Goal: Task Accomplishment & Management: Manage account settings

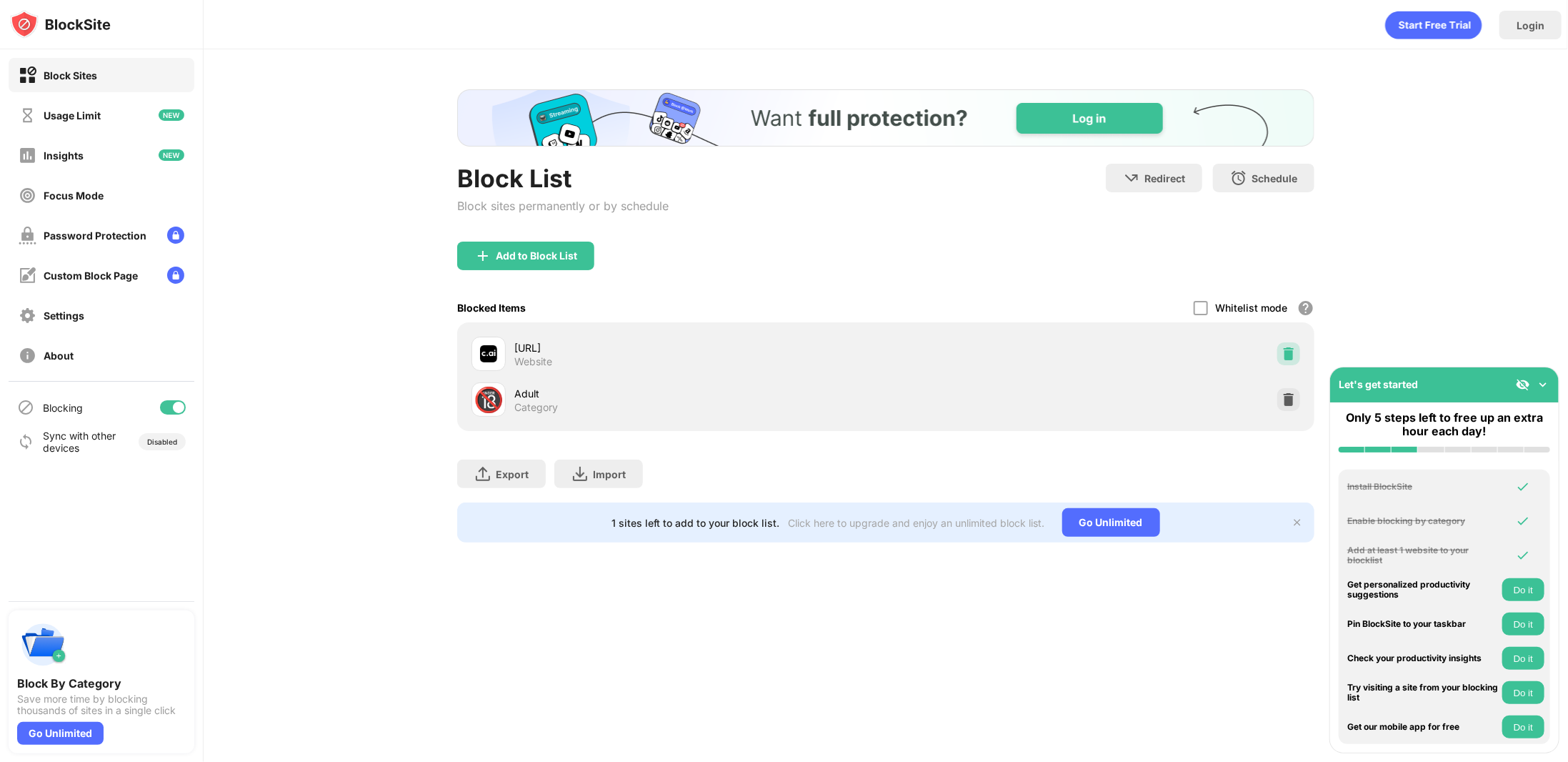
click at [1289, 356] on img at bounding box center [1288, 353] width 14 height 14
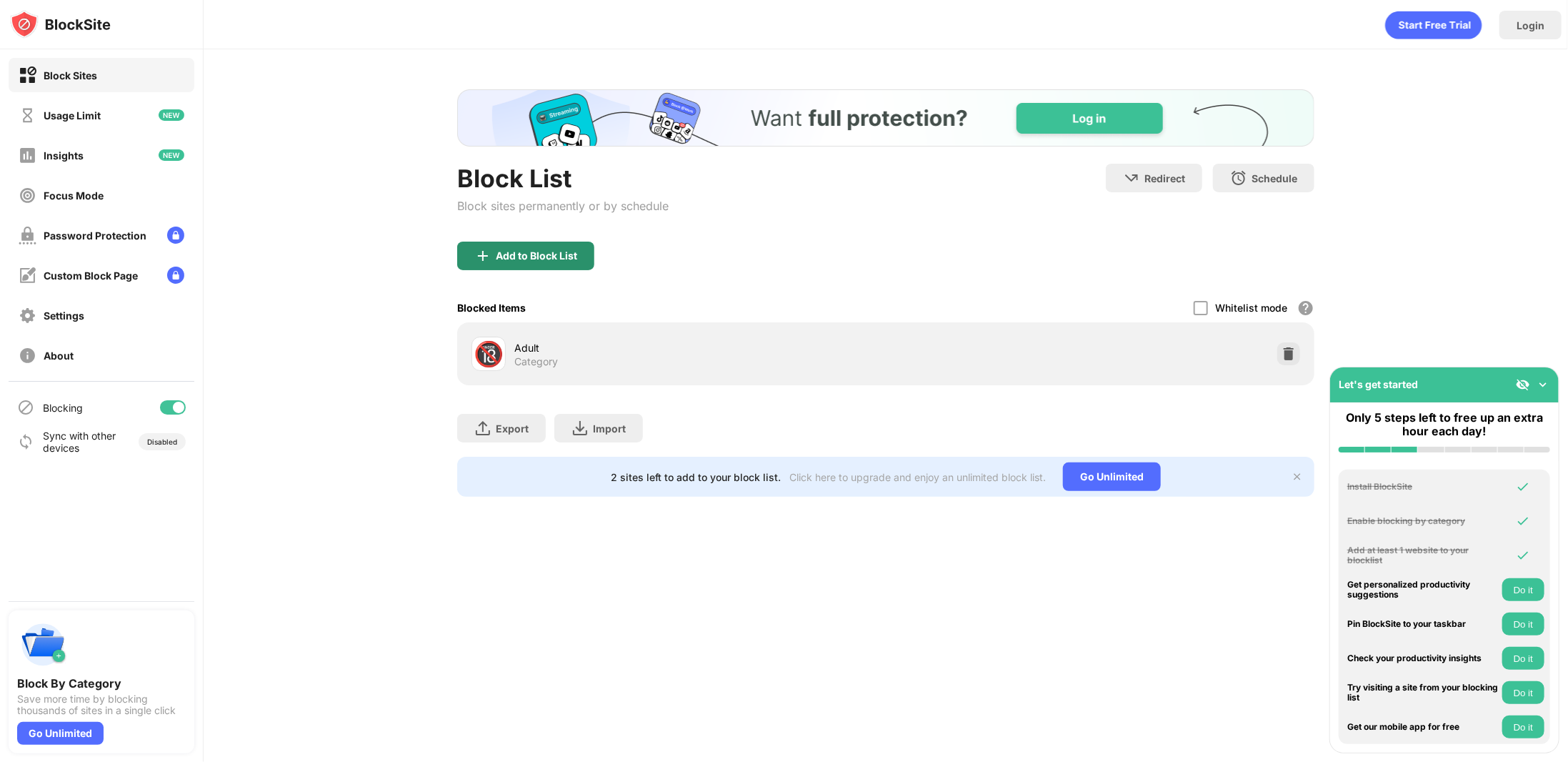
click at [519, 246] on div "Add to Block List" at bounding box center [525, 255] width 137 height 29
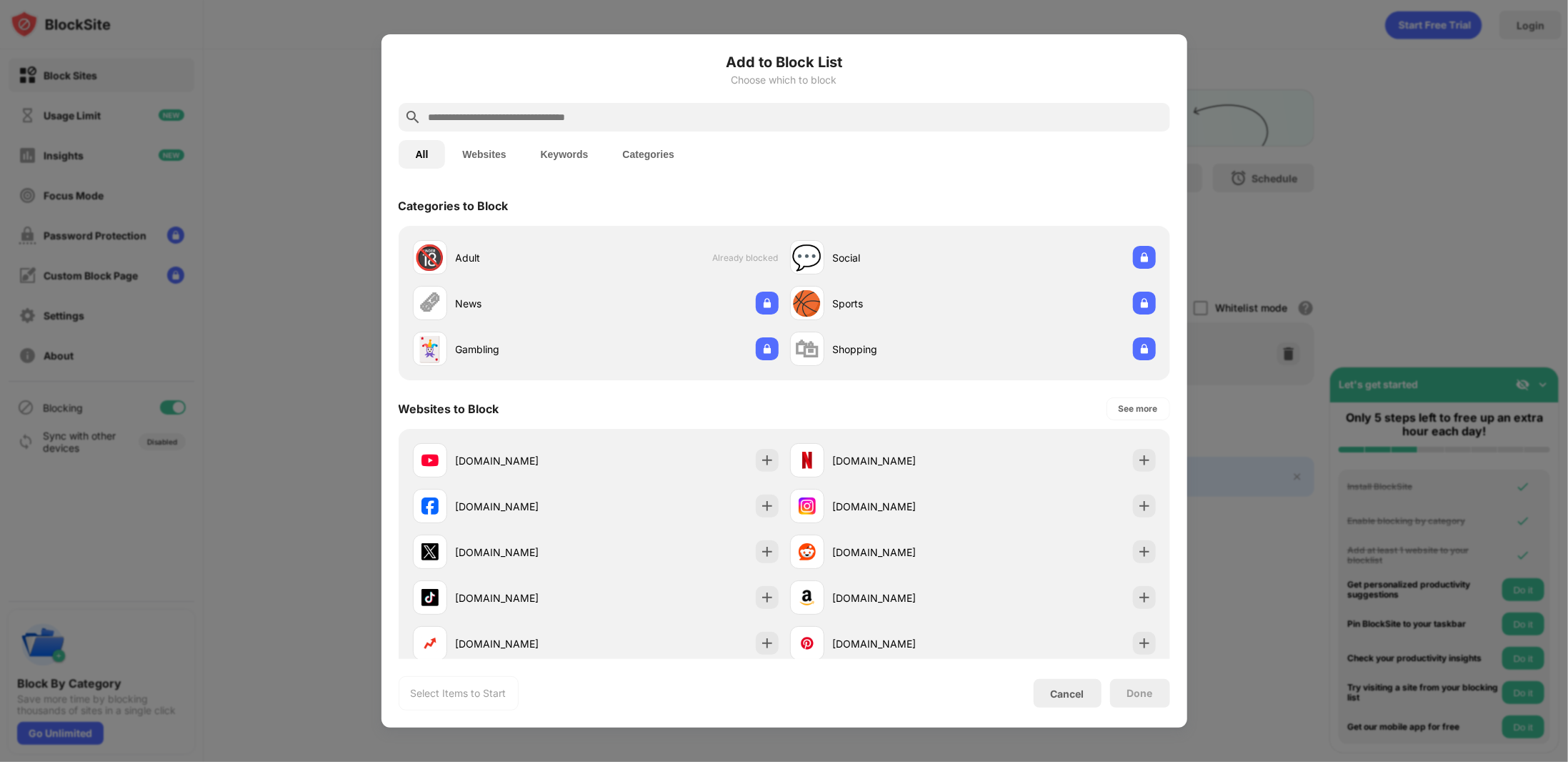
click at [555, 161] on button "Keywords" at bounding box center [565, 154] width 82 height 29
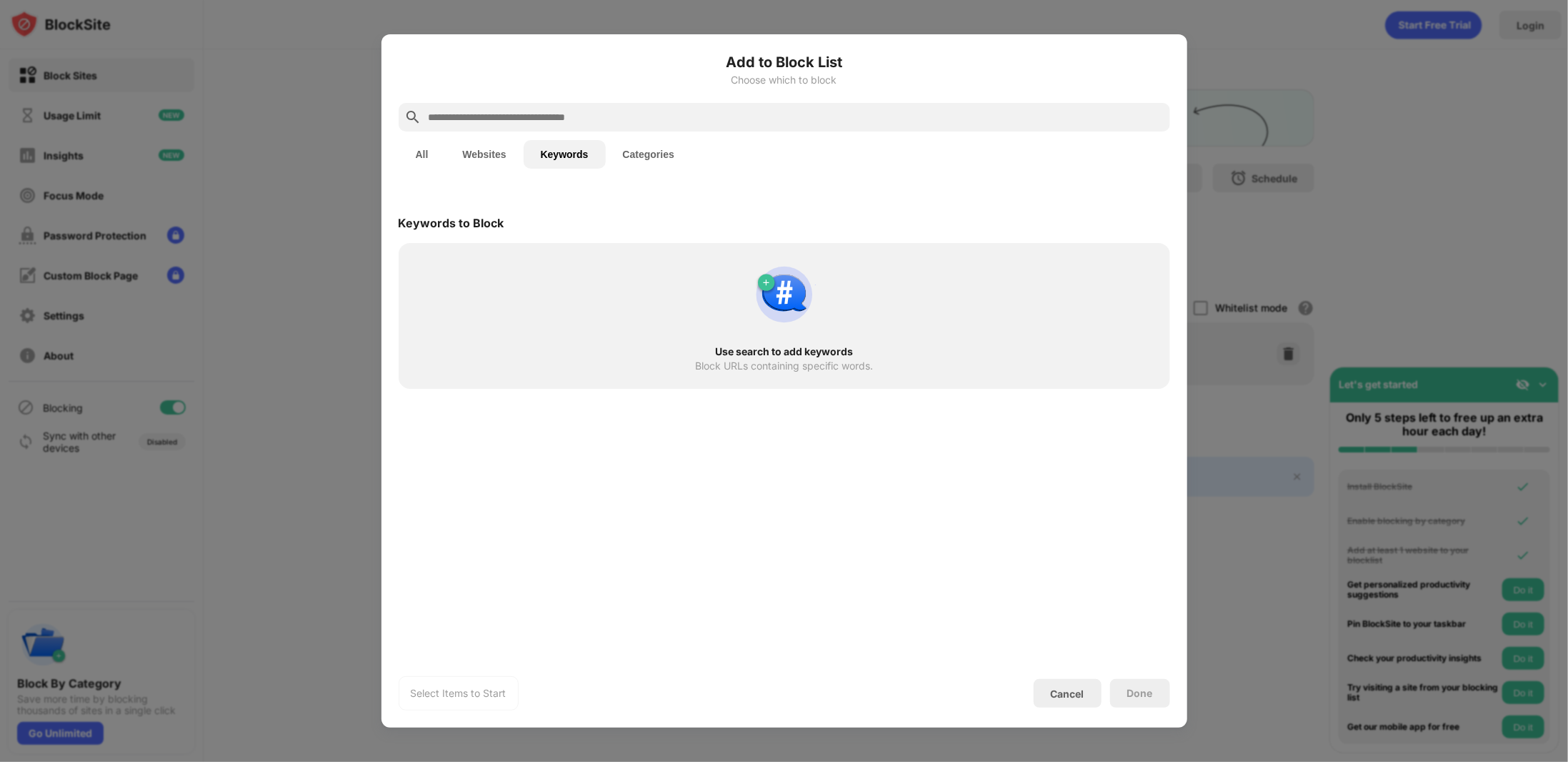
click at [541, 99] on div "Add to Block List Choose which to block" at bounding box center [785, 77] width 772 height 52
click at [548, 112] on input "text" at bounding box center [795, 117] width 737 height 17
type input "*"
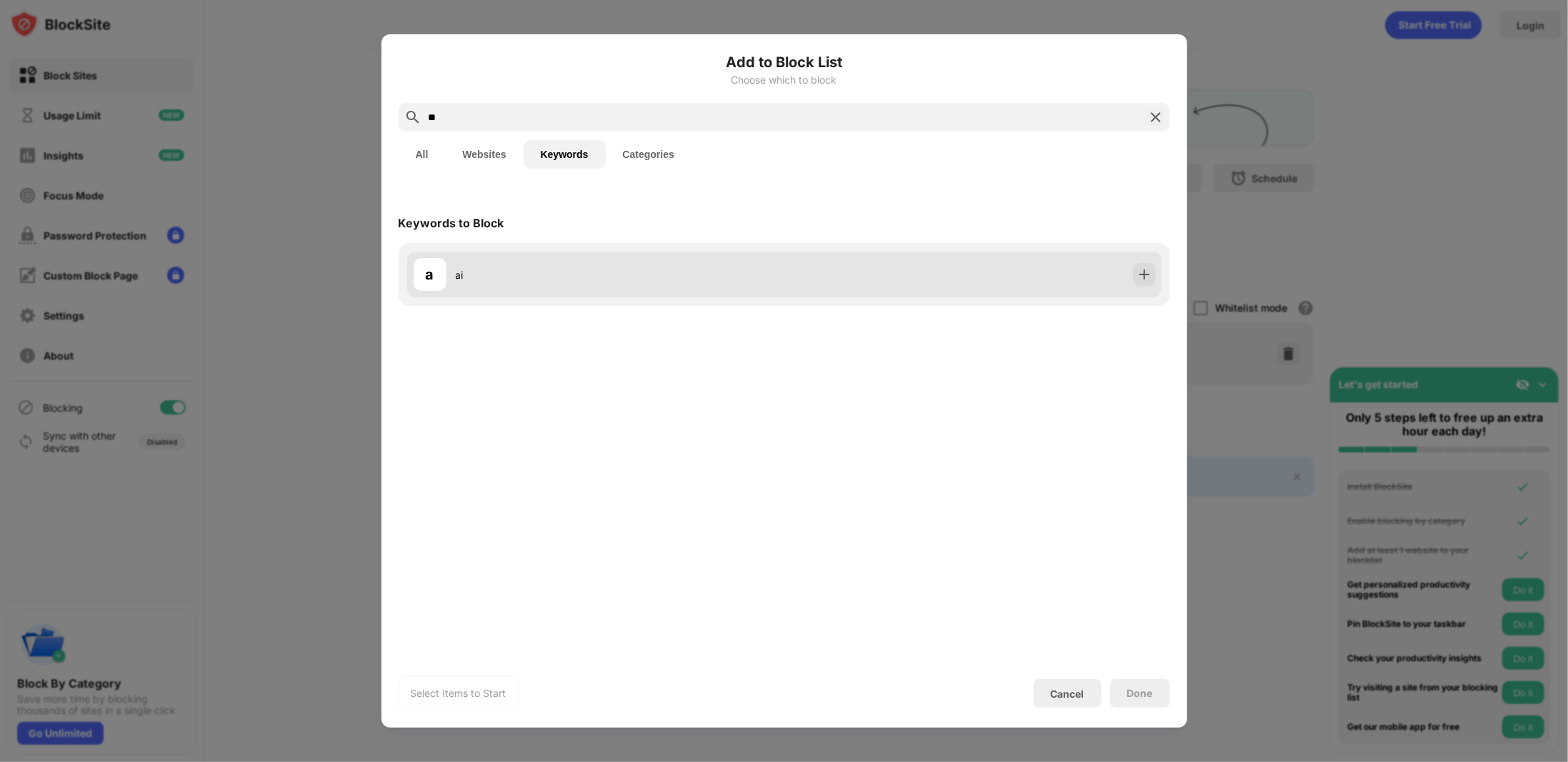
type input "**"
click at [570, 296] on div "a ai" at bounding box center [784, 274] width 754 height 46
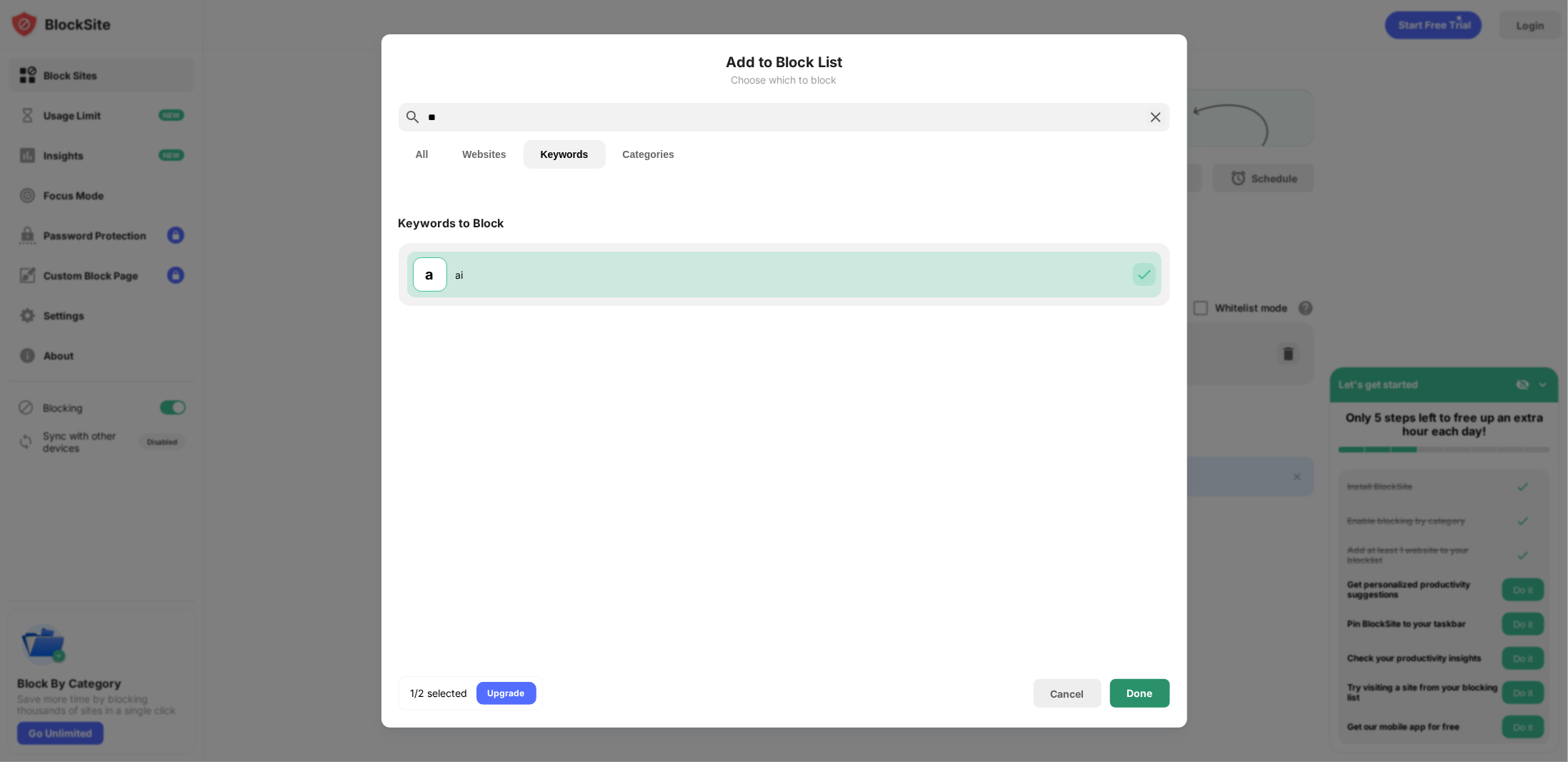
click at [1141, 701] on div "Done" at bounding box center [1139, 693] width 60 height 29
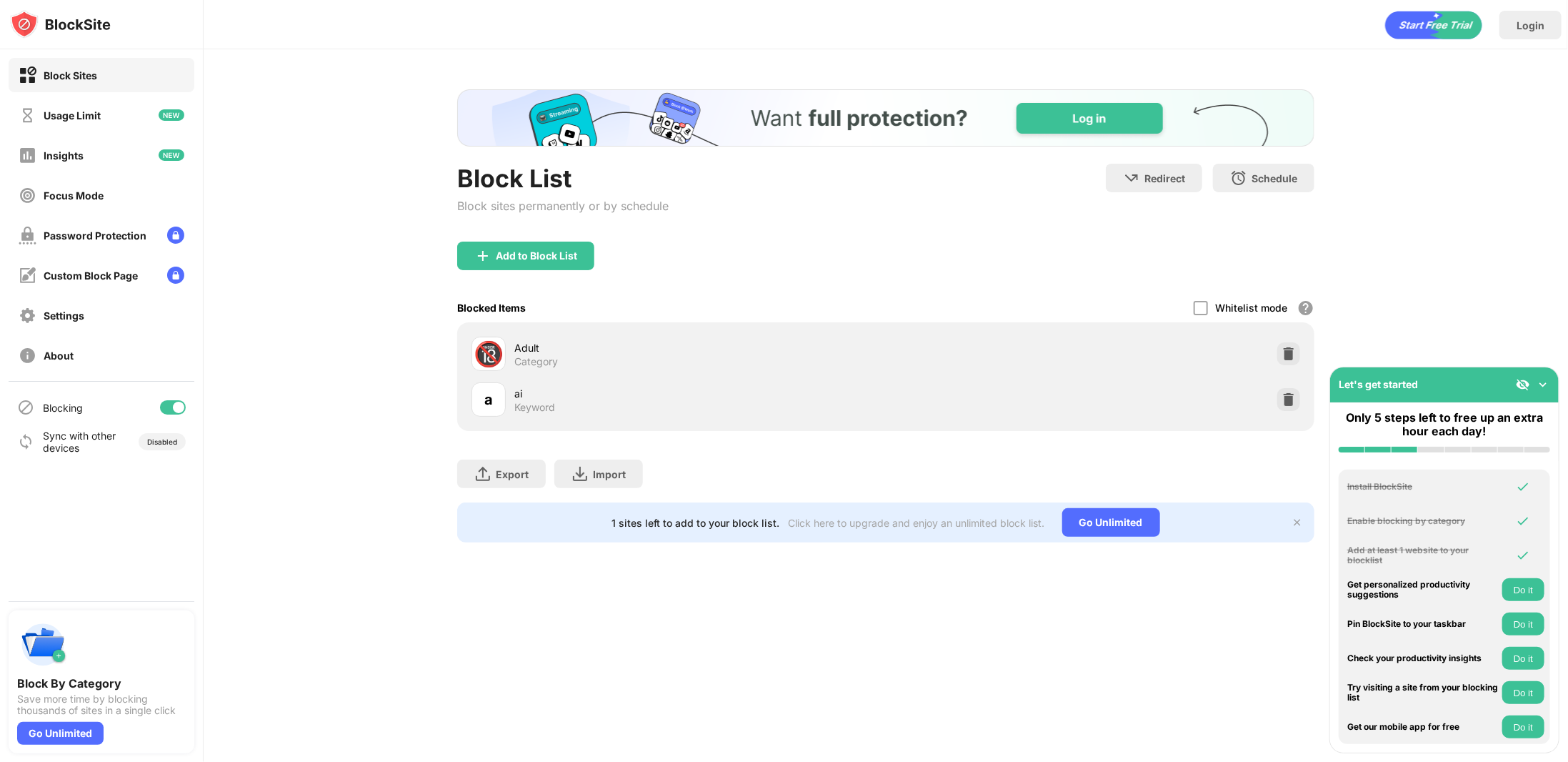
click at [1539, 394] on div "Let's get started" at bounding box center [1444, 384] width 228 height 35
click at [1293, 404] on img at bounding box center [1288, 399] width 14 height 14
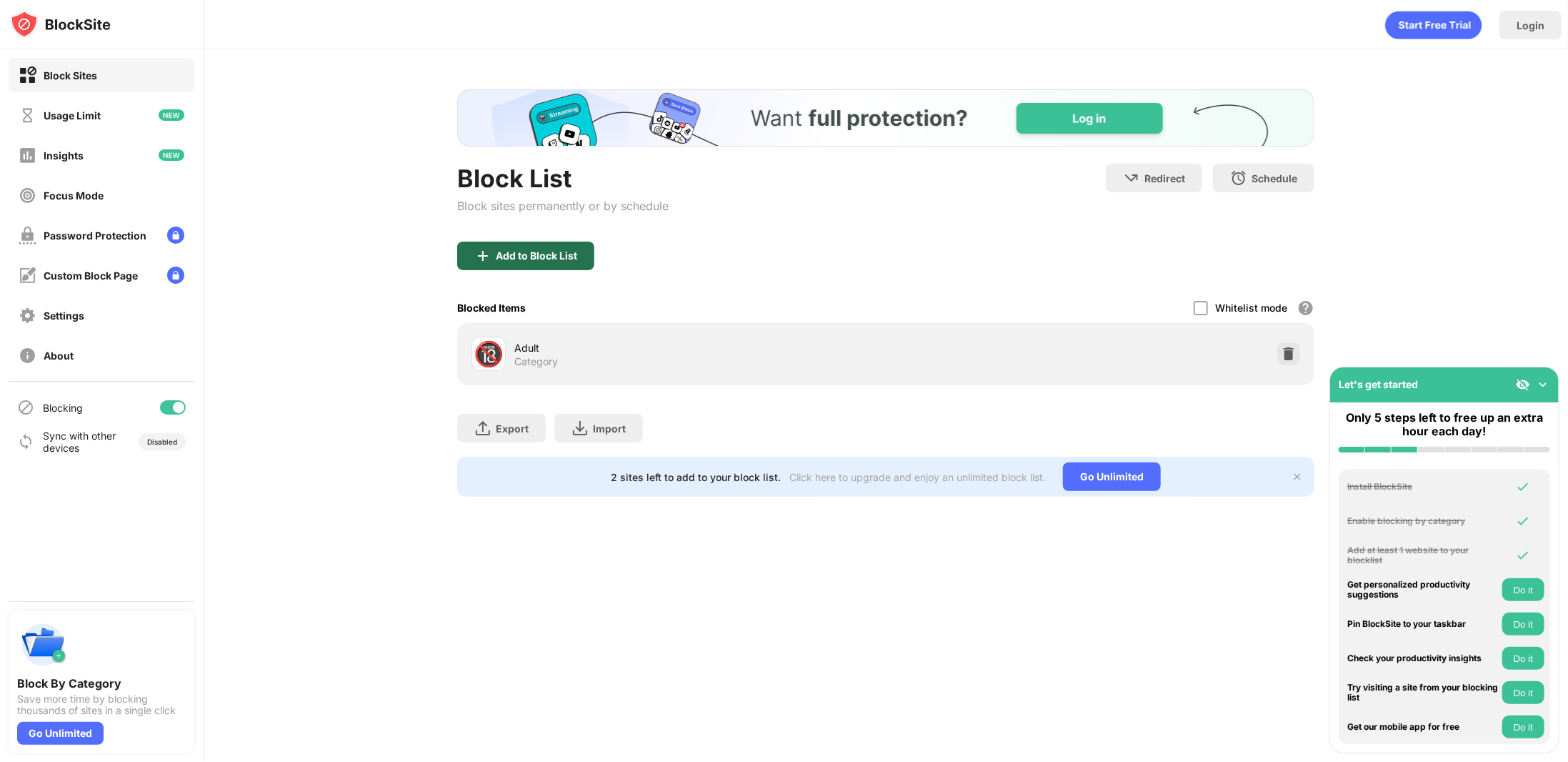
click at [526, 267] on div "Add to Block List" at bounding box center [525, 255] width 137 height 29
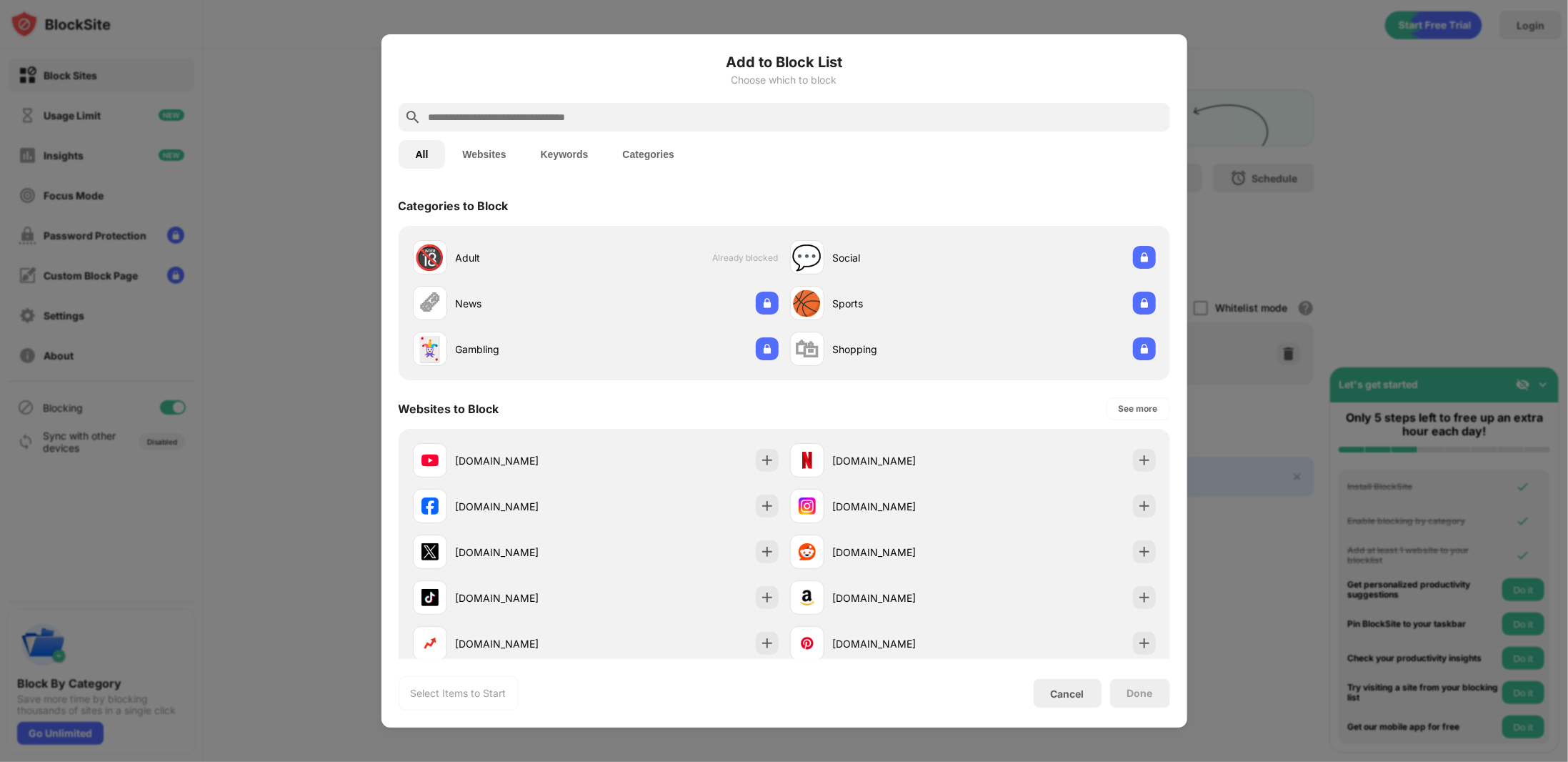
click at [653, 157] on button "Categories" at bounding box center [649, 154] width 85 height 29
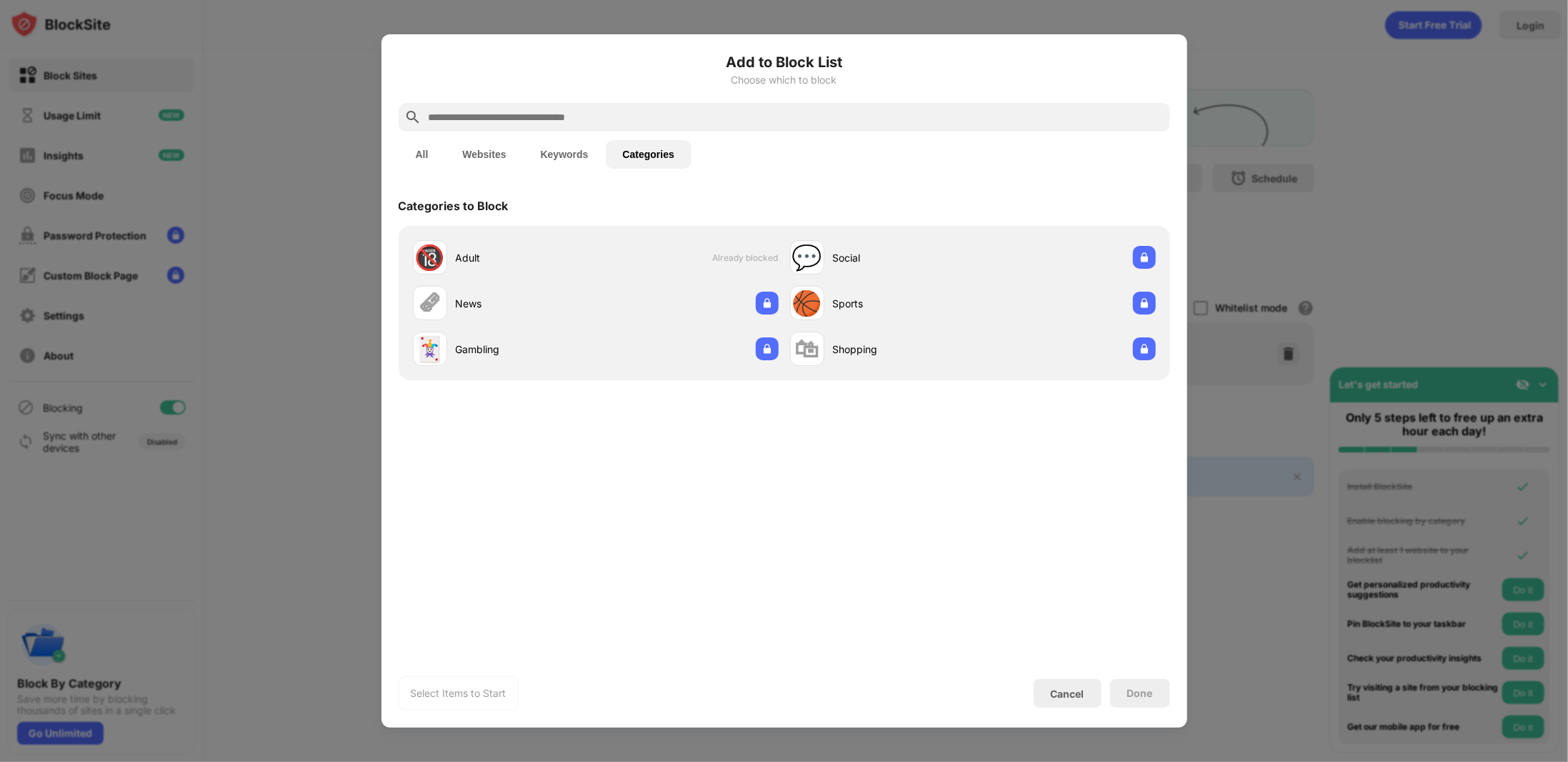
click at [554, 122] on input "text" at bounding box center [795, 117] width 737 height 17
click at [498, 151] on button "Websites" at bounding box center [484, 154] width 78 height 29
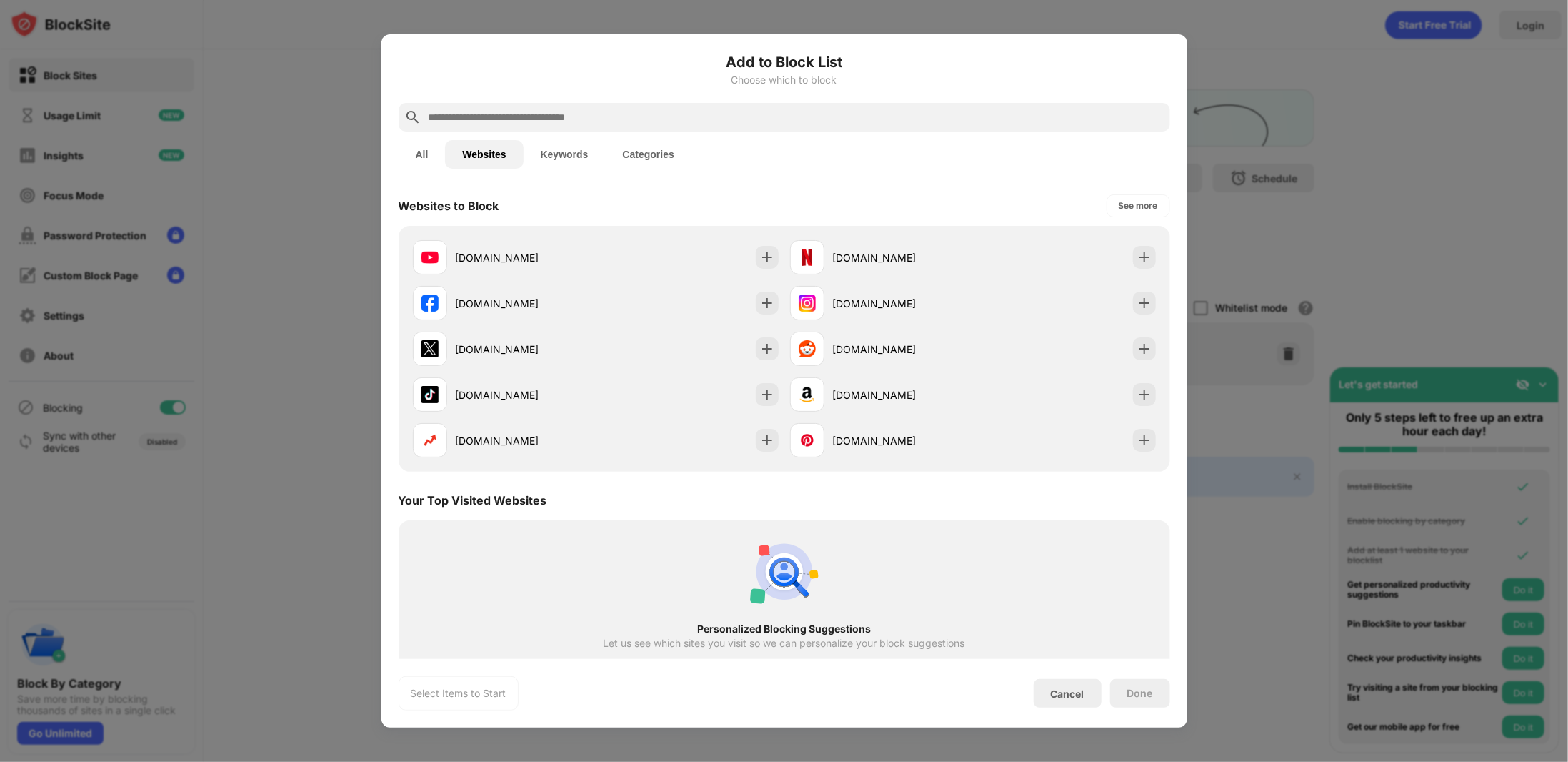
click at [596, 113] on input "text" at bounding box center [795, 117] width 737 height 17
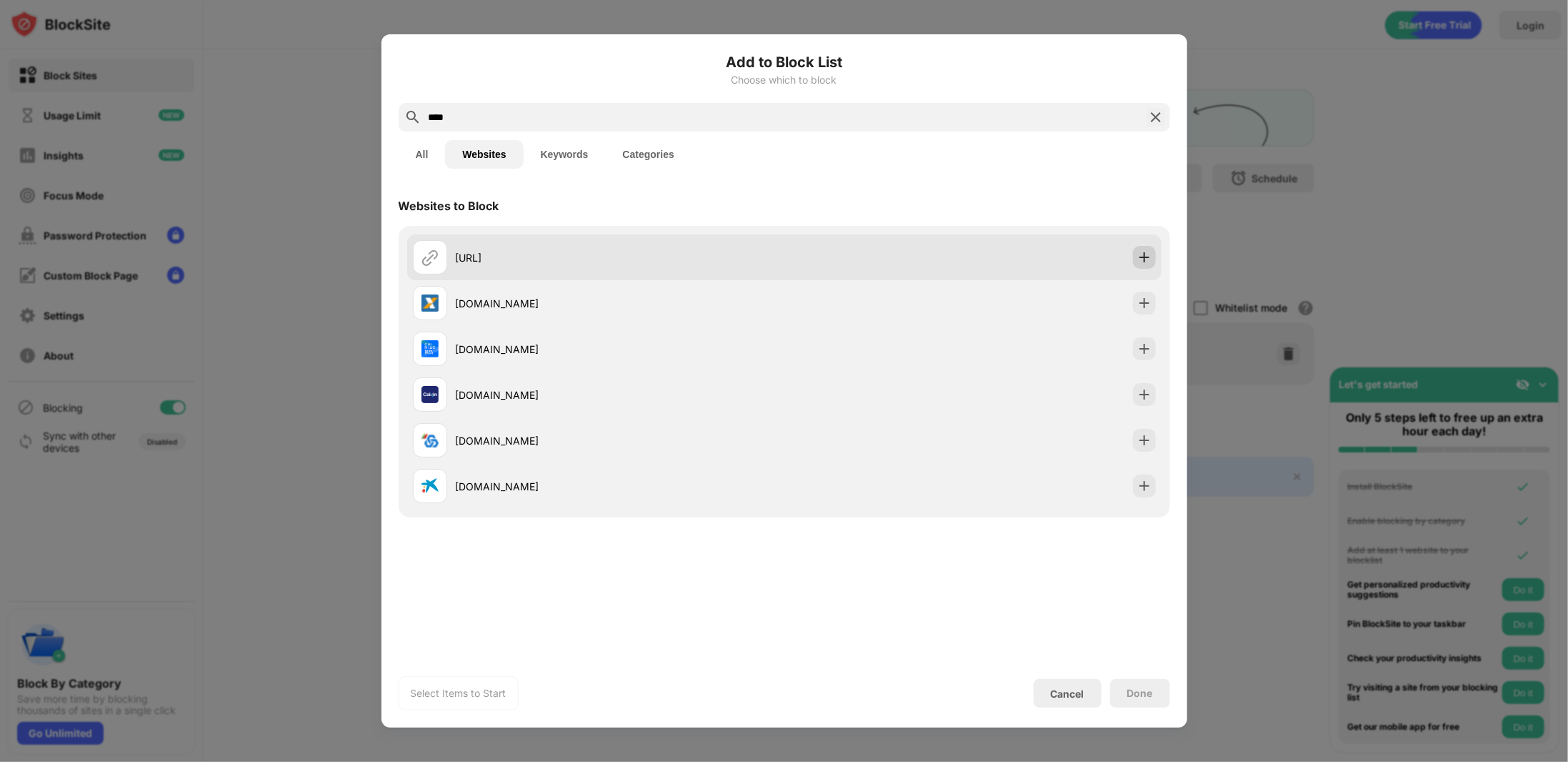
click at [1145, 262] on img at bounding box center [1144, 257] width 14 height 14
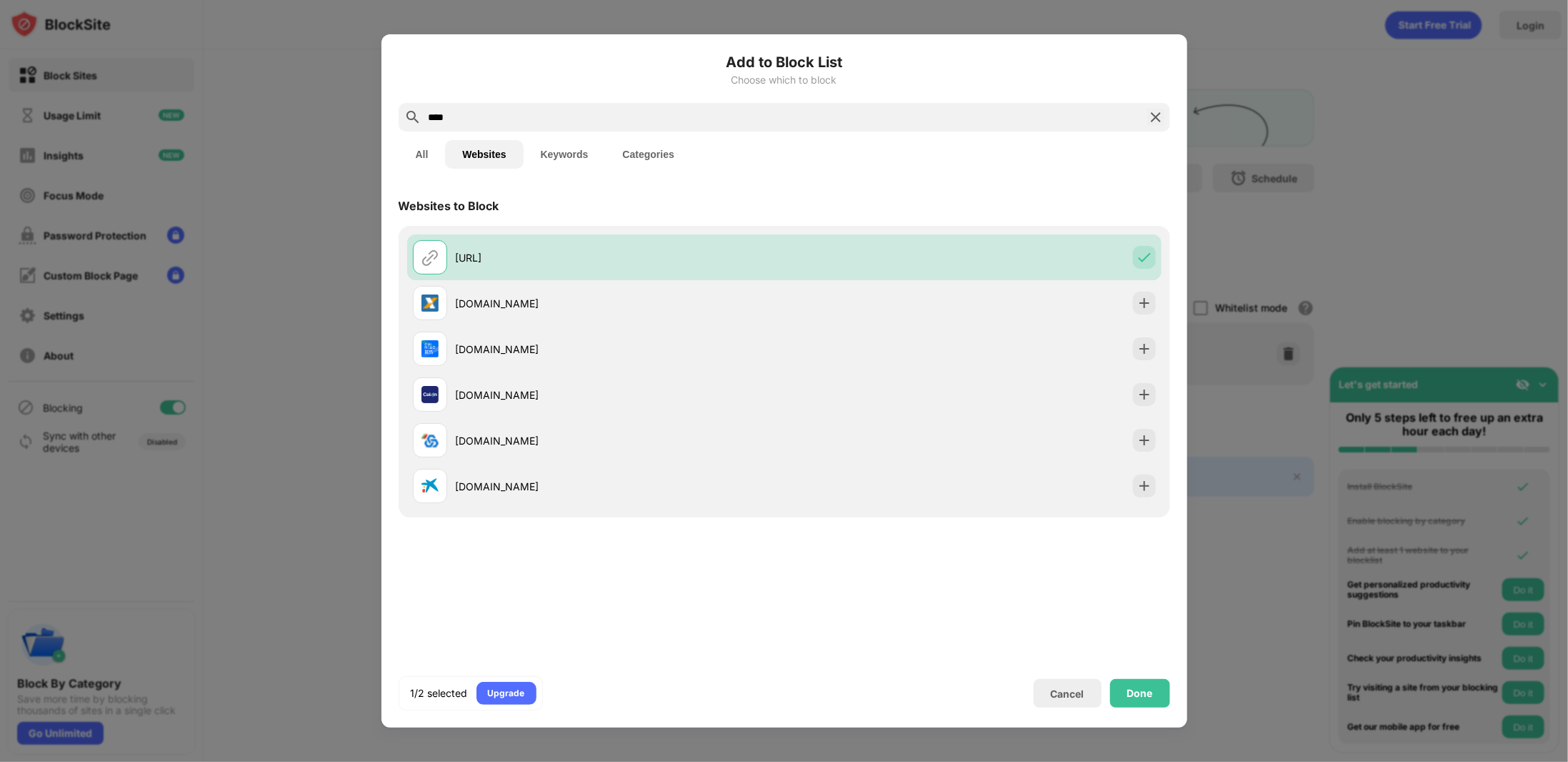
click at [525, 114] on input "****" at bounding box center [784, 117] width 714 height 17
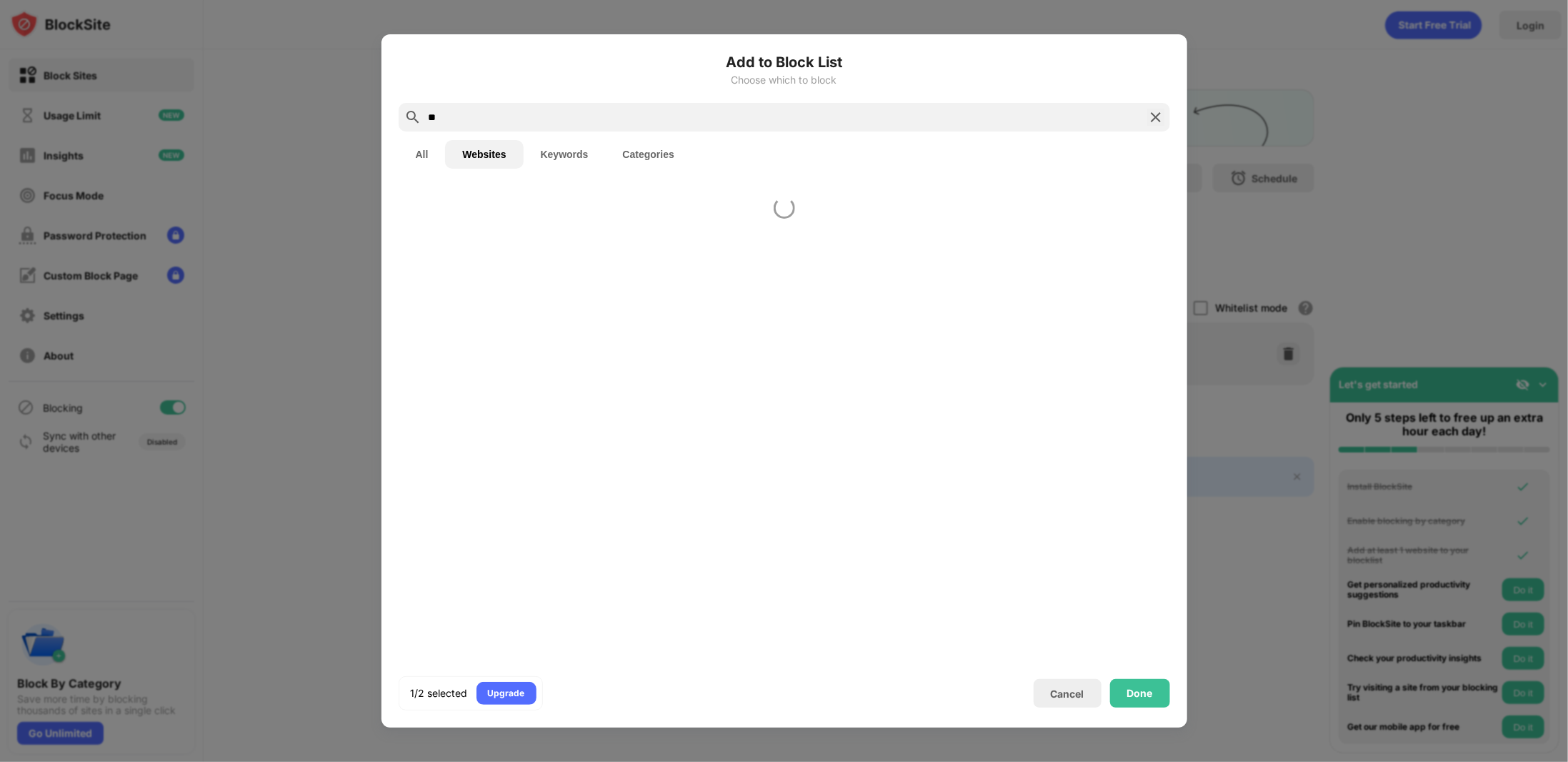
type input "*"
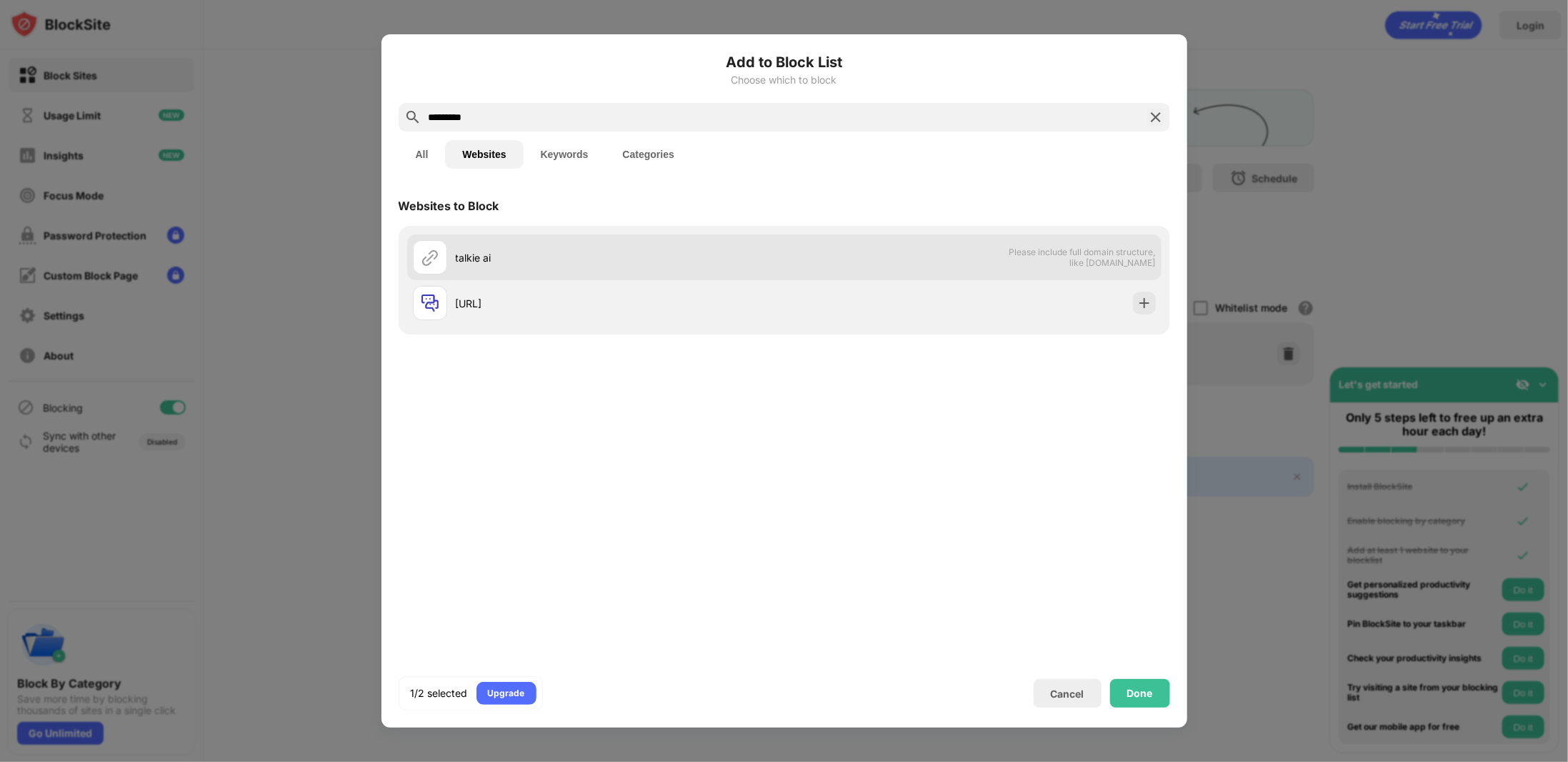
drag, startPoint x: 503, startPoint y: 263, endPoint x: 496, endPoint y: 261, distance: 7.3
click at [496, 261] on div "talkie ai" at bounding box center [620, 258] width 328 height 15
click at [487, 240] on div "talkie ai" at bounding box center [598, 257] width 372 height 34
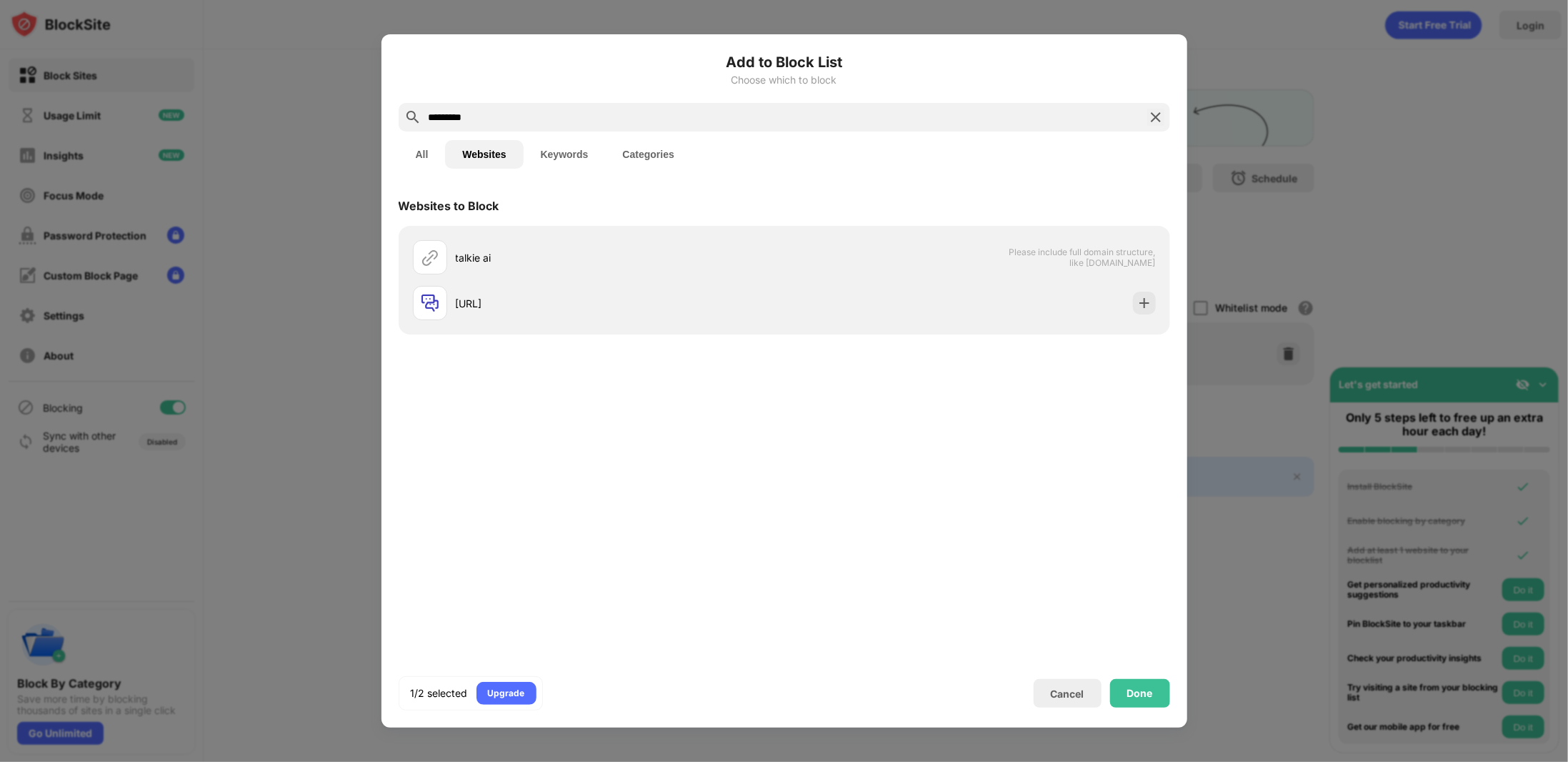
click at [525, 120] on input "*********" at bounding box center [784, 117] width 714 height 17
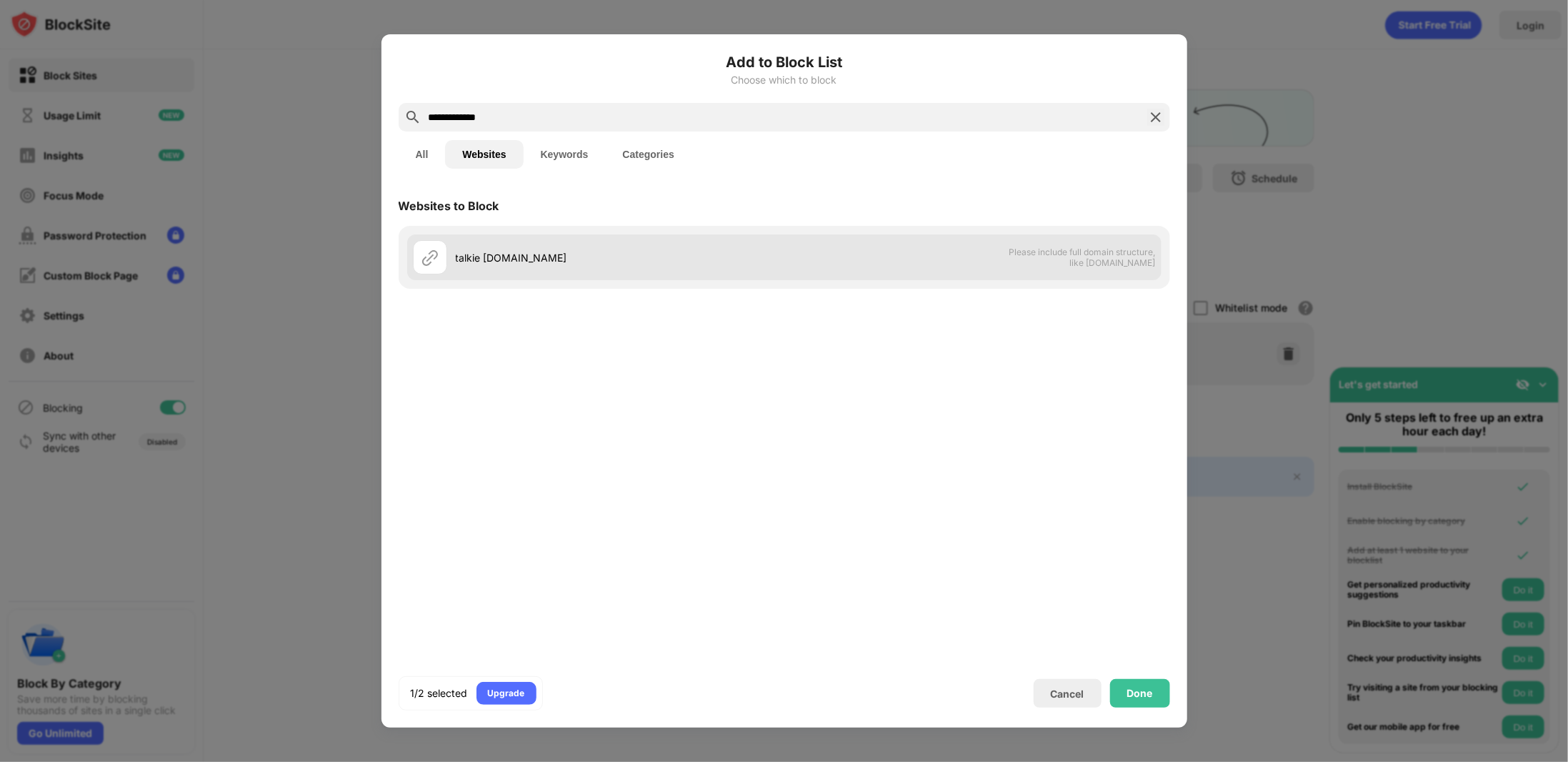
click at [596, 250] on div "talkie ai.com" at bounding box center [620, 258] width 328 height 15
click at [618, 247] on div "talkie ai.com" at bounding box center [598, 257] width 372 height 34
click at [599, 242] on div "talkie ai.com" at bounding box center [598, 257] width 372 height 34
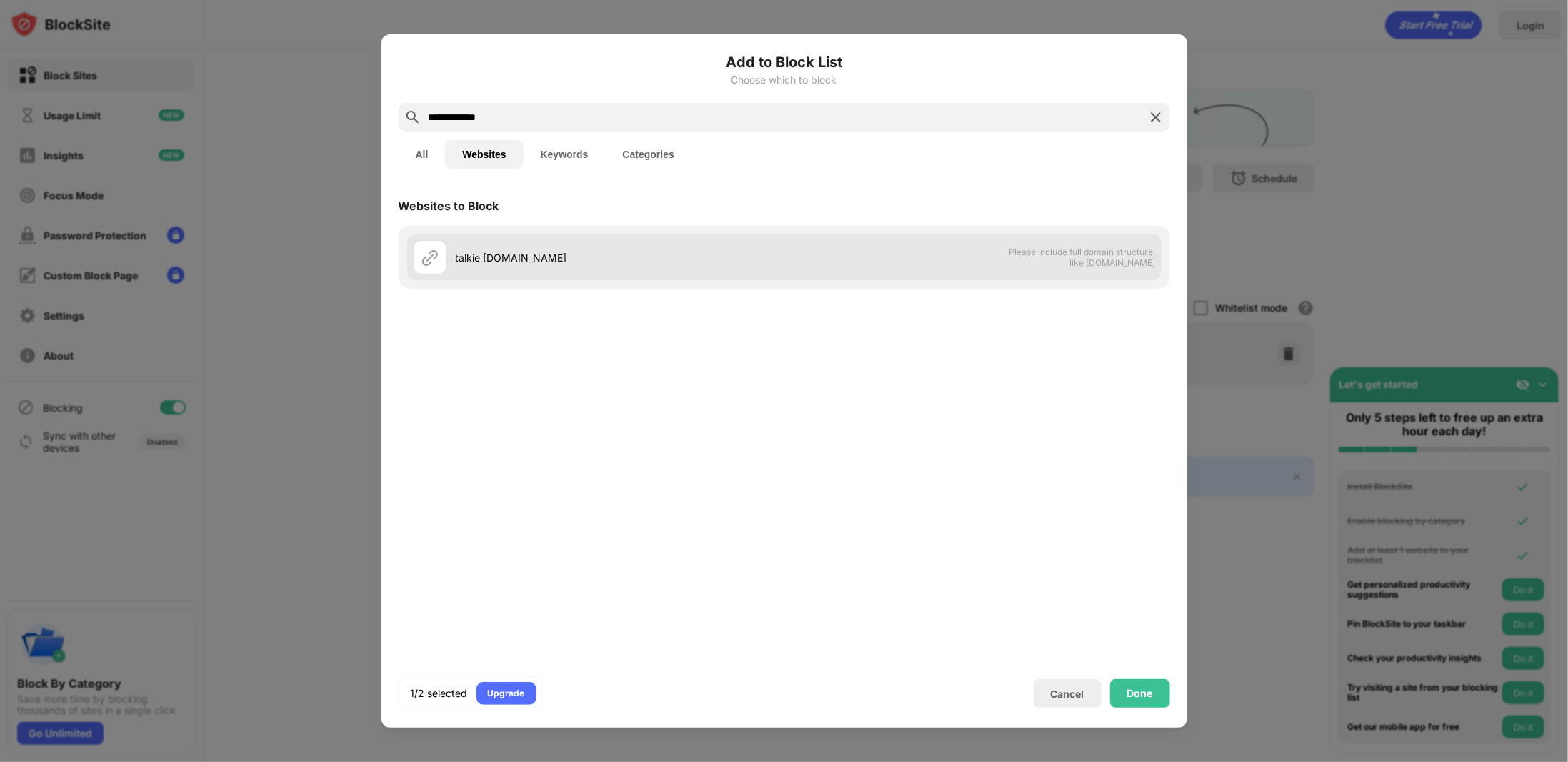
click at [599, 242] on div "talkie ai.com" at bounding box center [598, 257] width 372 height 34
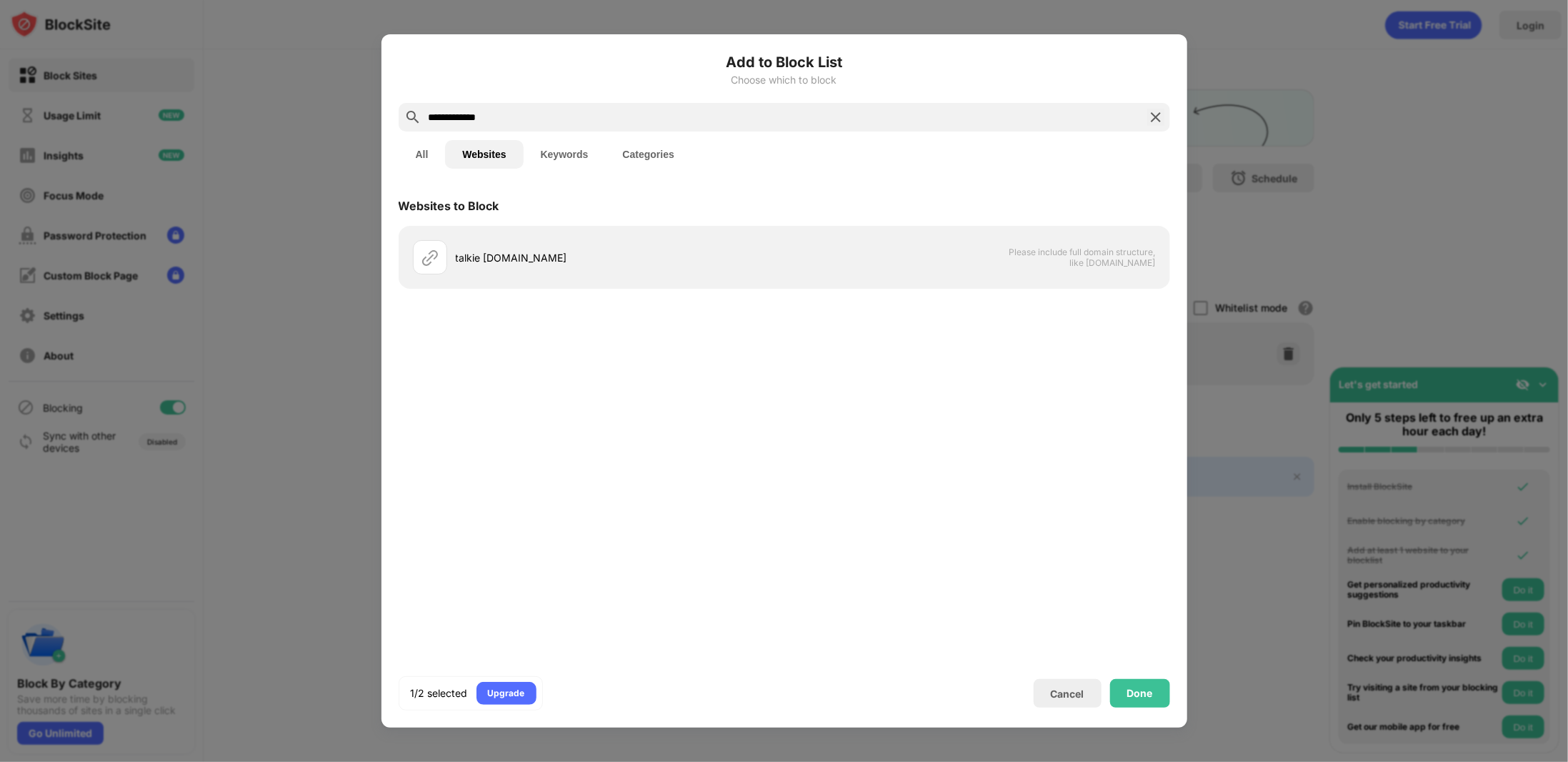
drag, startPoint x: 456, startPoint y: 117, endPoint x: 478, endPoint y: 181, distance: 67.7
click at [470, 151] on div "**********" at bounding box center [785, 381] width 772 height 659
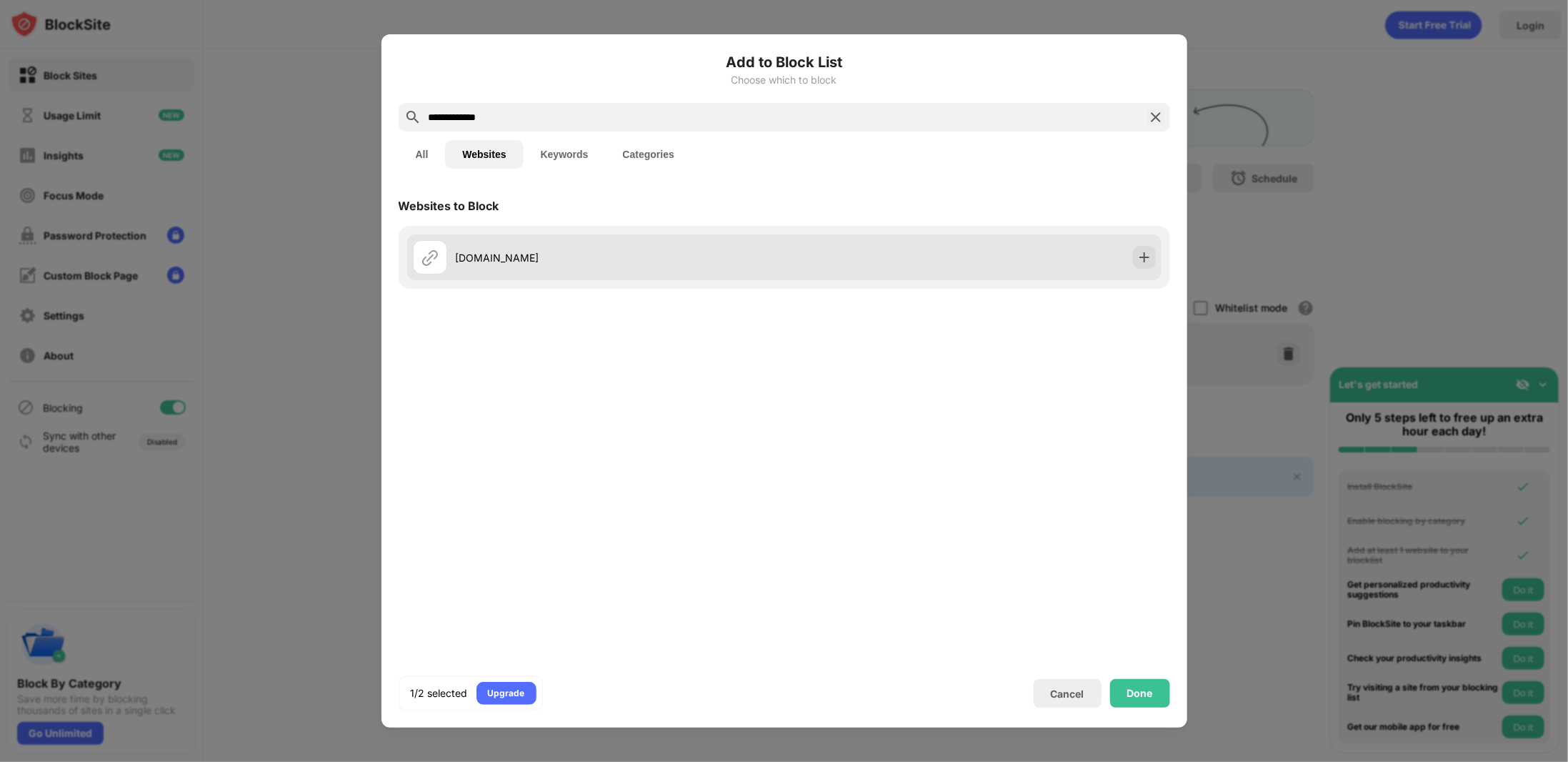
type input "**********"
click at [540, 257] on div "talkie-ai.com" at bounding box center [620, 258] width 328 height 15
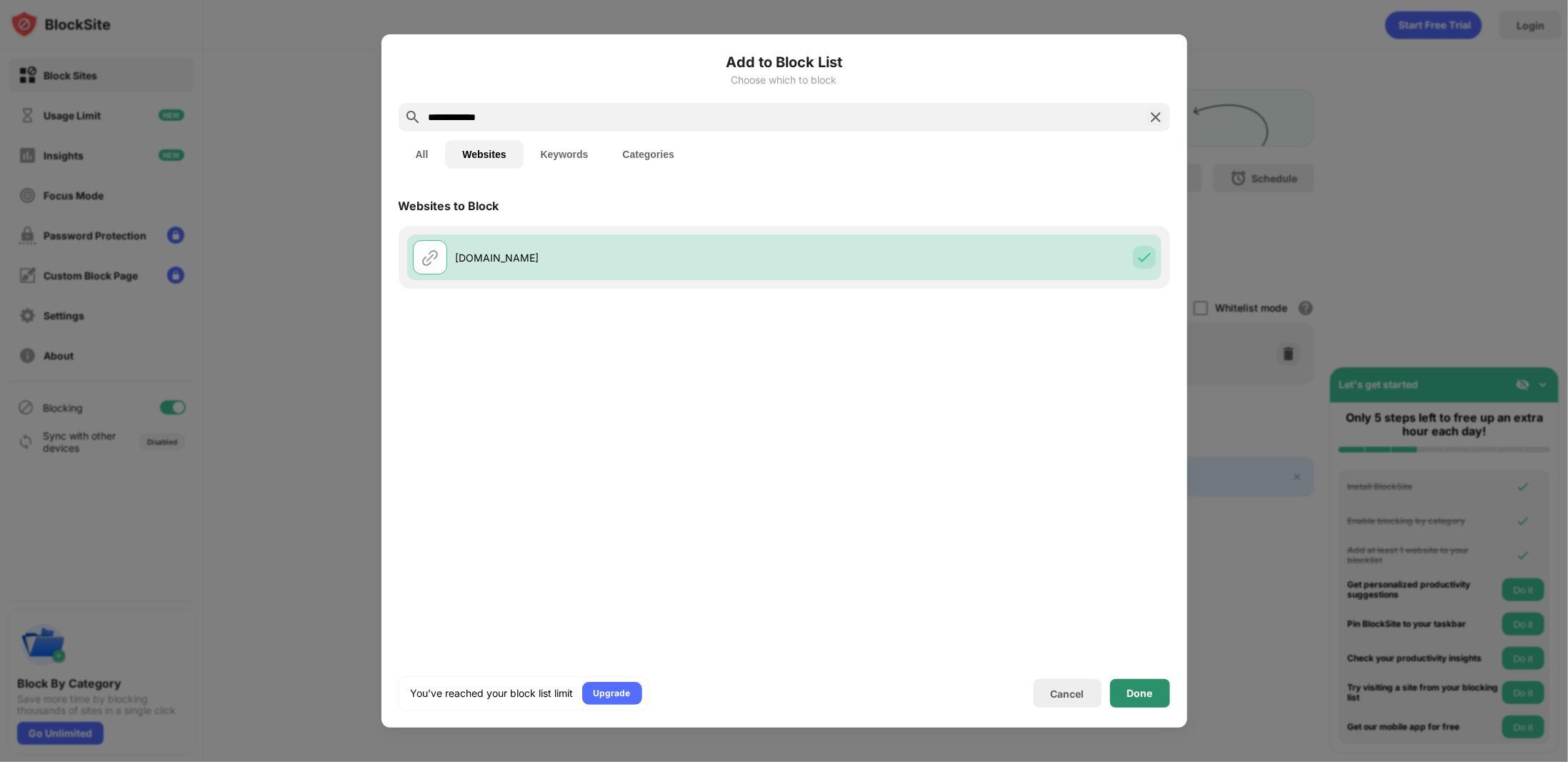
click at [1153, 704] on div "Done" at bounding box center [1139, 693] width 60 height 29
